Goal: Navigation & Orientation: Go to known website

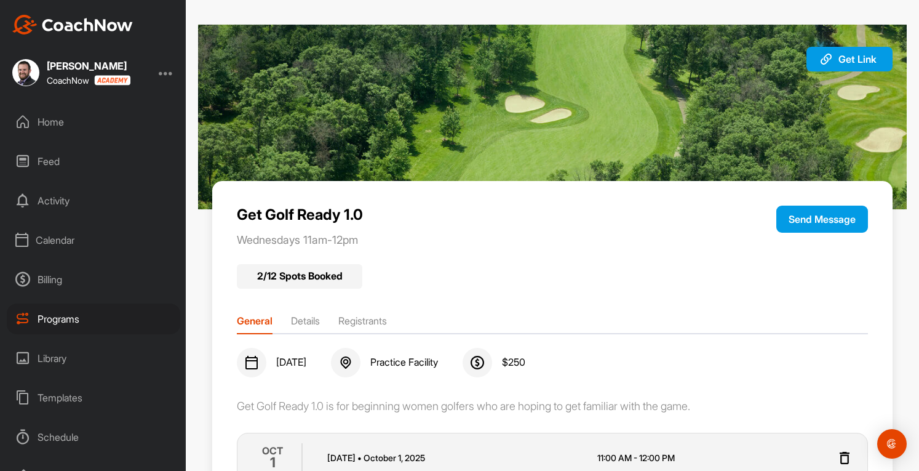
click at [167, 73] on div at bounding box center [166, 72] width 15 height 15
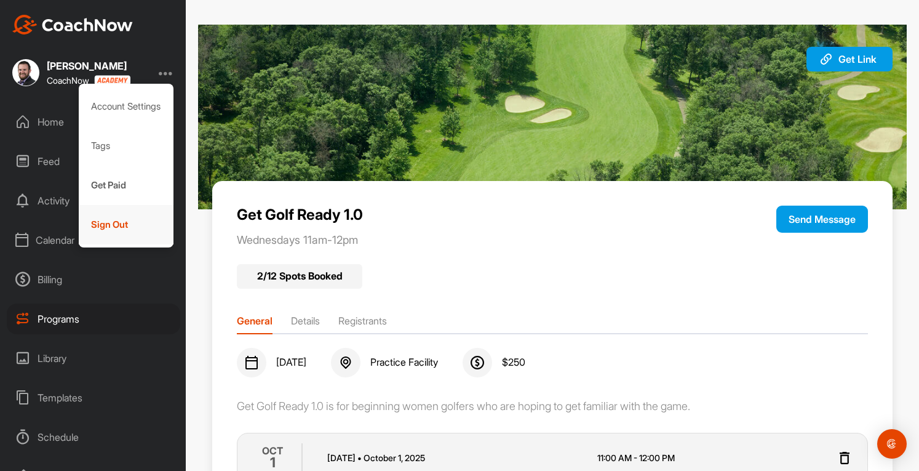
click at [132, 228] on div "Sign Out" at bounding box center [126, 224] width 95 height 39
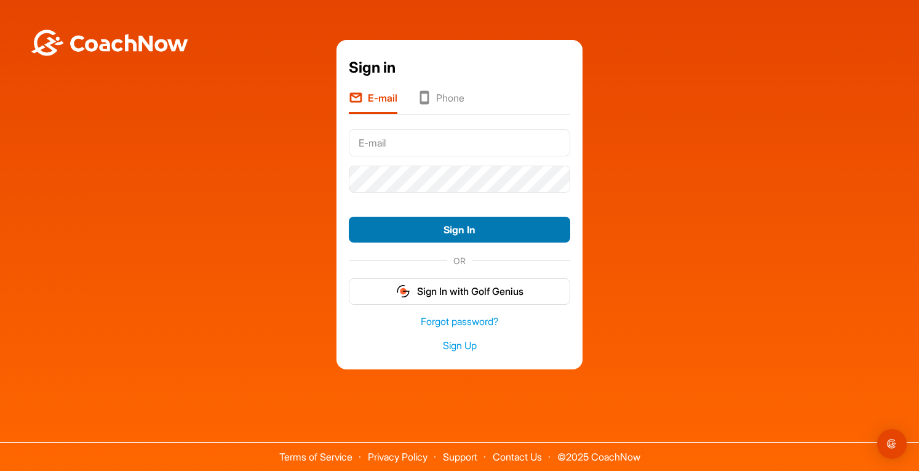
type input "jostler@larinconadacc.com"
